Goal: Transaction & Acquisition: Purchase product/service

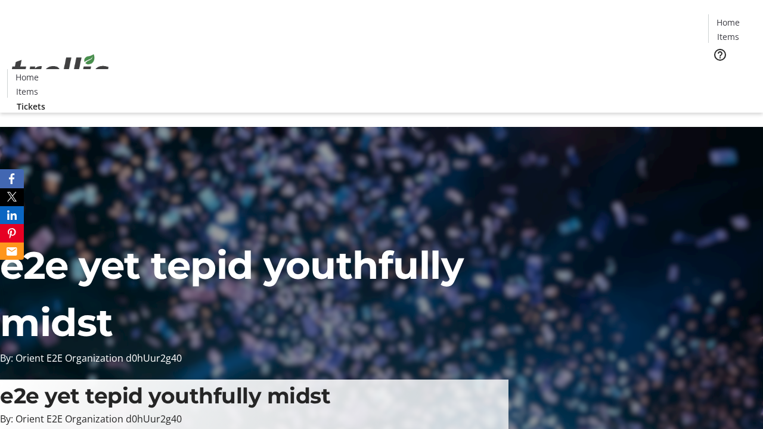
click at [718, 69] on span "Tickets" at bounding box center [732, 75] width 29 height 13
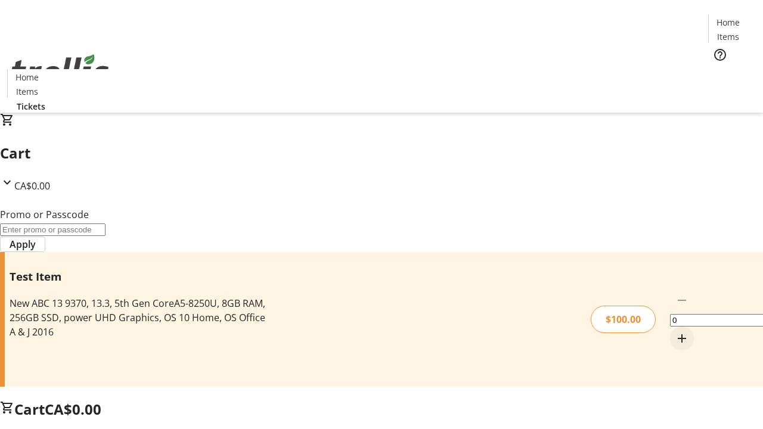
click at [675, 331] on mat-icon "Increment by one" at bounding box center [682, 338] width 14 height 14
type input "1"
type input "PERCENT"
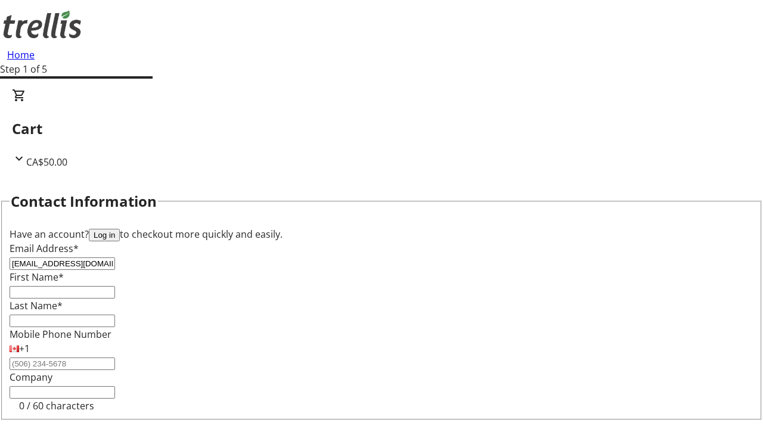
type input "[EMAIL_ADDRESS][DOMAIN_NAME]"
type input "Hilton"
type input "[PERSON_NAME]"
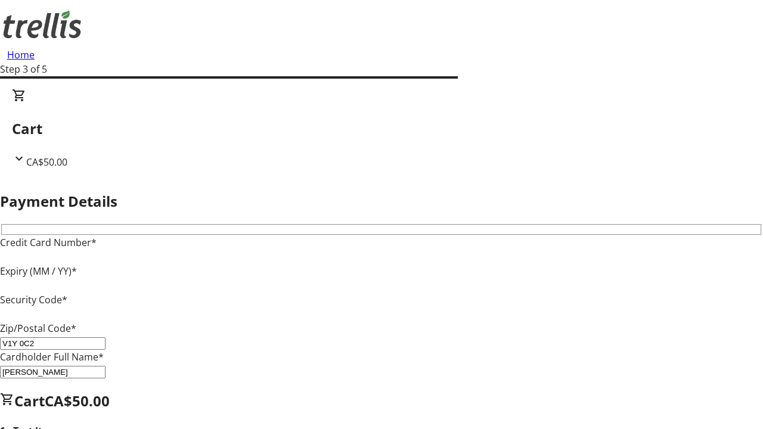
type input "V1Y 0C2"
